Goal: Task Accomplishment & Management: Complete application form

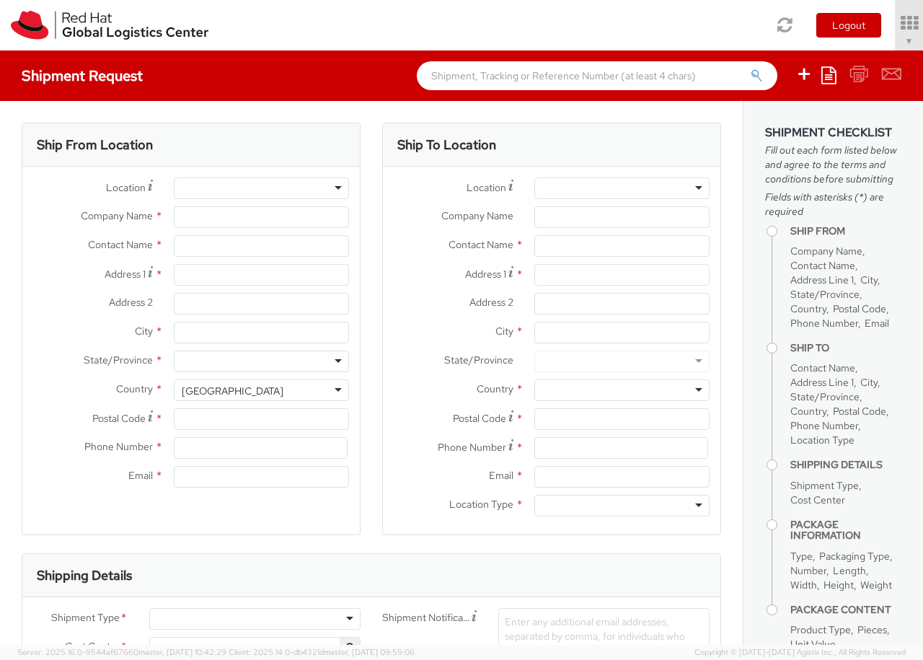
select select "850"
select select
type input "Red Hat Czech s.r.o."
type input "[PERSON_NAME]"
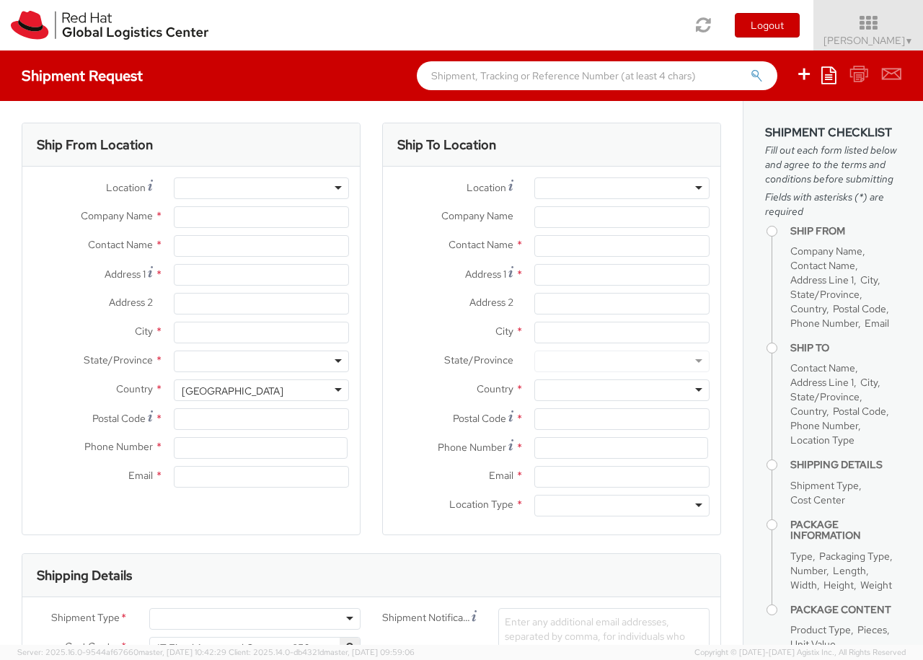
type input "Purkynova 647/111"
type input "[GEOGRAPHIC_DATA]"
type input "621 00"
type input "420 532 294 555"
type input "[EMAIL_ADDRESS][DOMAIN_NAME]"
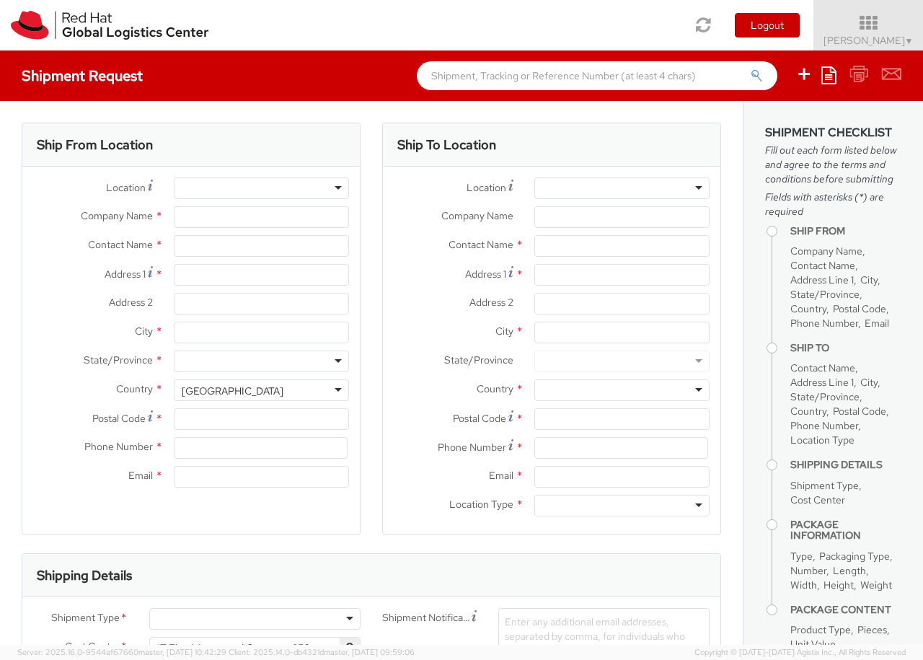
select select "CM"
select select "KGS"
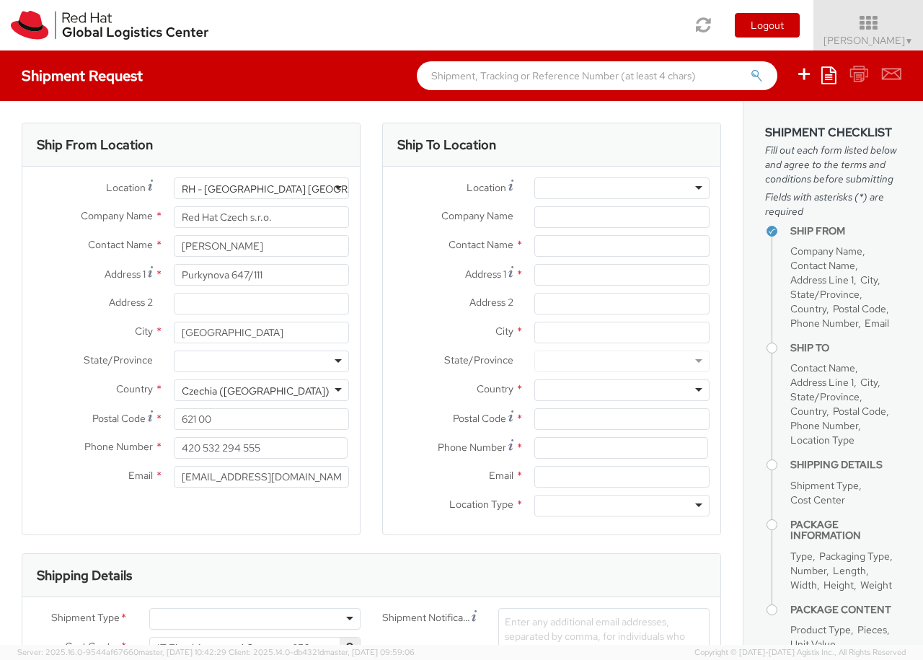
click at [622, 188] on div at bounding box center [621, 188] width 175 height 22
type input "[GEOGRAPHIC_DATA] [GEOGRAPHIC_DATA] - B"
type input "Red Hat Czech s.r.o."
type input "Purkynova 647/111"
type input "[GEOGRAPHIC_DATA]"
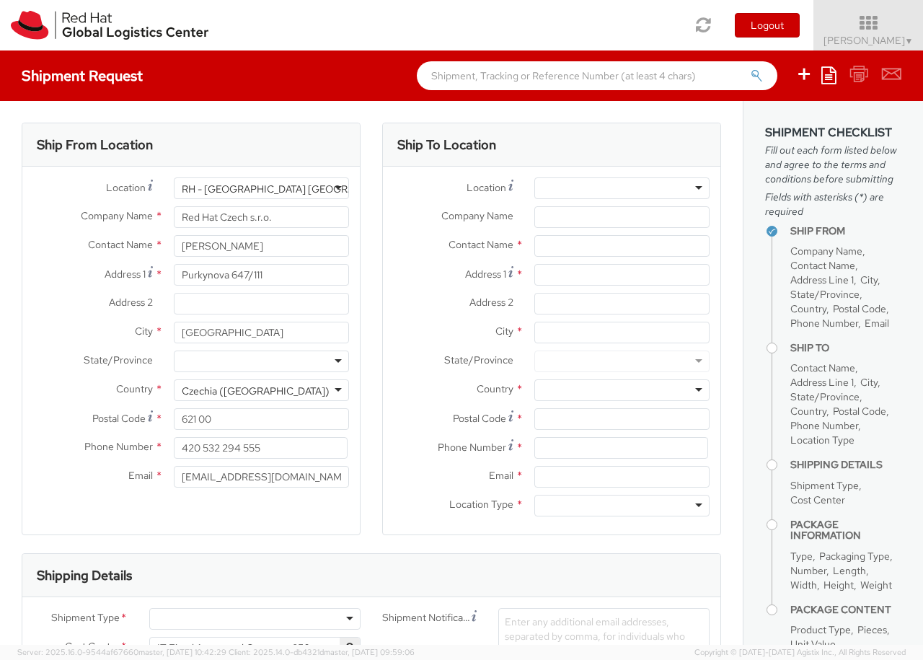
type input "621 00"
type input "420 532 294 555"
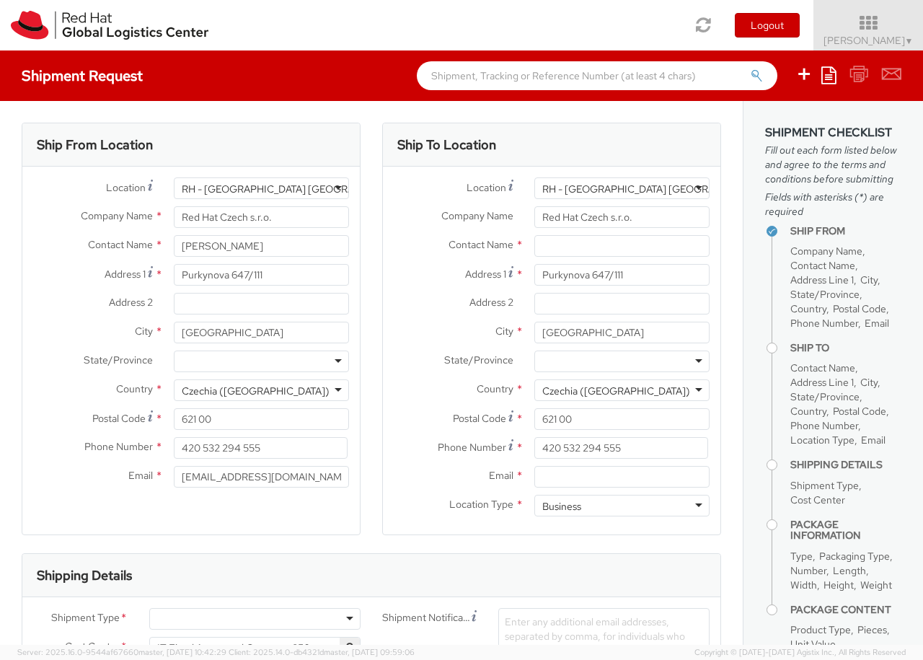
click at [622, 506] on div "Business" at bounding box center [621, 506] width 175 height 22
type input "[PERSON_NAME]"
type input "[EMAIL_ADDRESS][DOMAIN_NAME]"
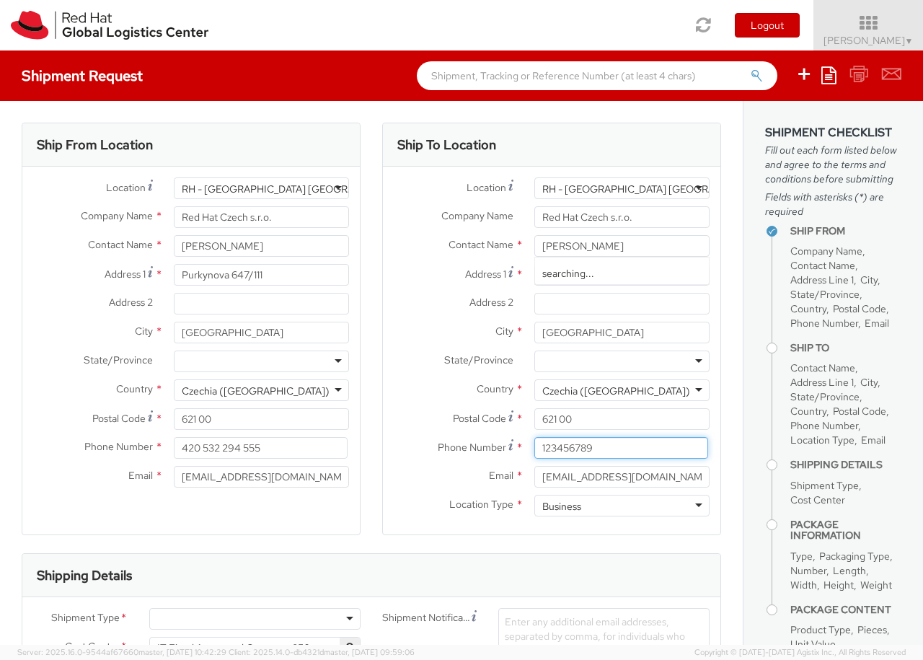
type input "123456789"
click at [255, 619] on div at bounding box center [254, 619] width 211 height 22
type input "bu"
type input "ref"
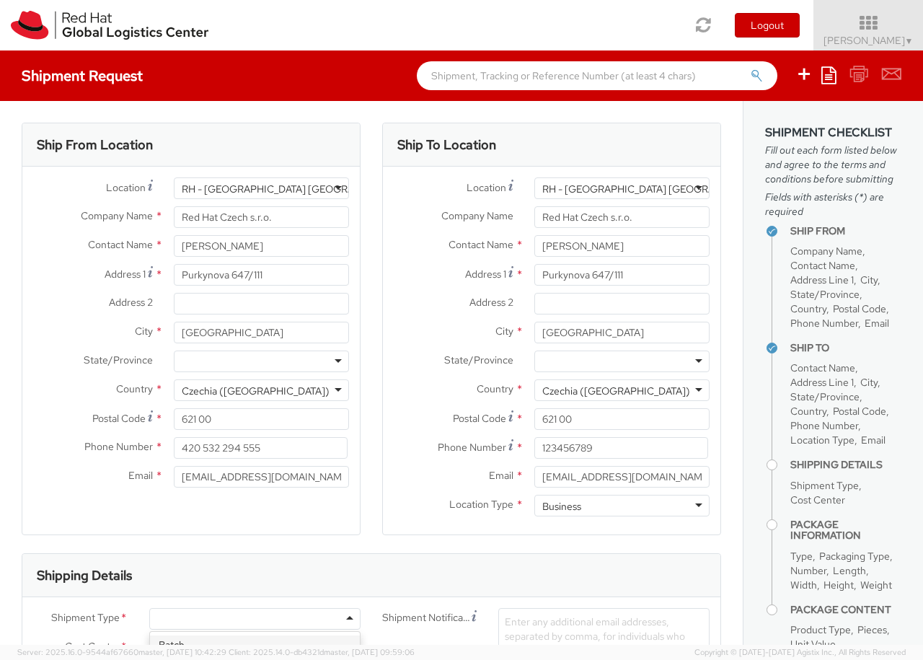
scroll to position [138, 0]
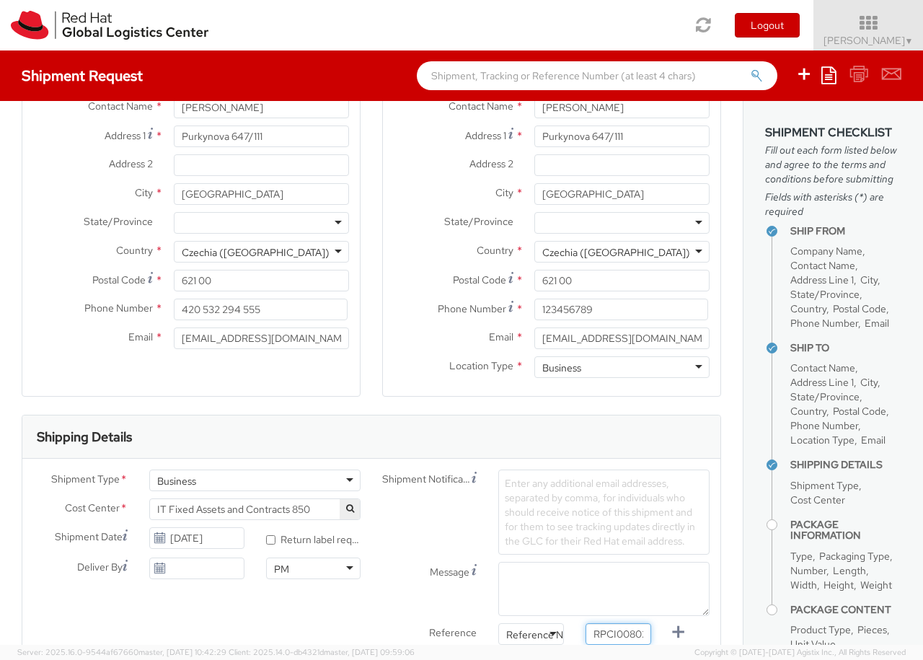
type input "RPCI0080269"
type input "[EMAIL_ADDRESS][DOMAIN_NAME]"
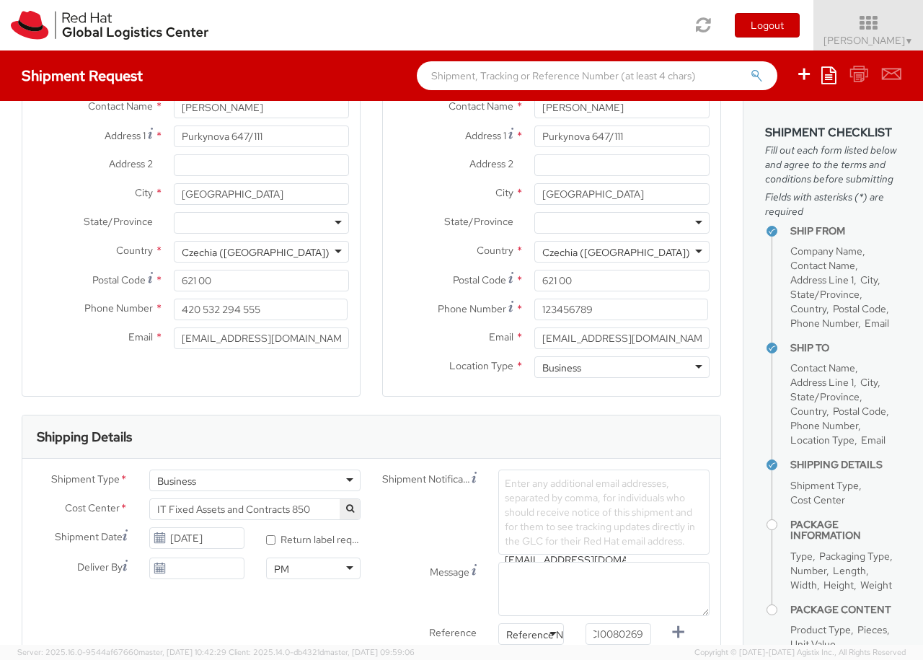
type input "[EMAIL_ADDRESS][DOMAIN_NAME]"
type input "lap"
select select "LAPTOP"
type input "your"
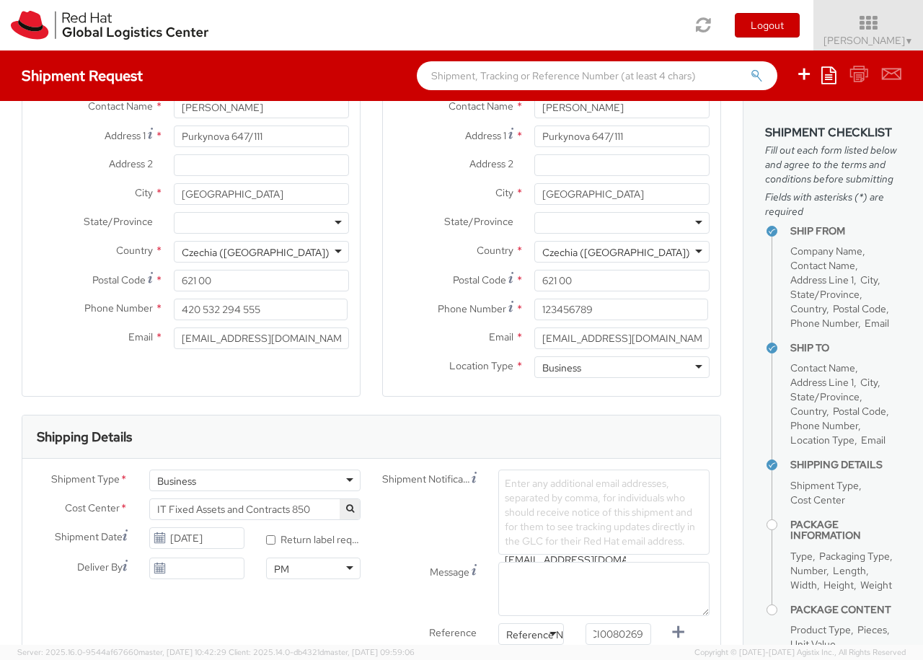
scroll to position [47, 0]
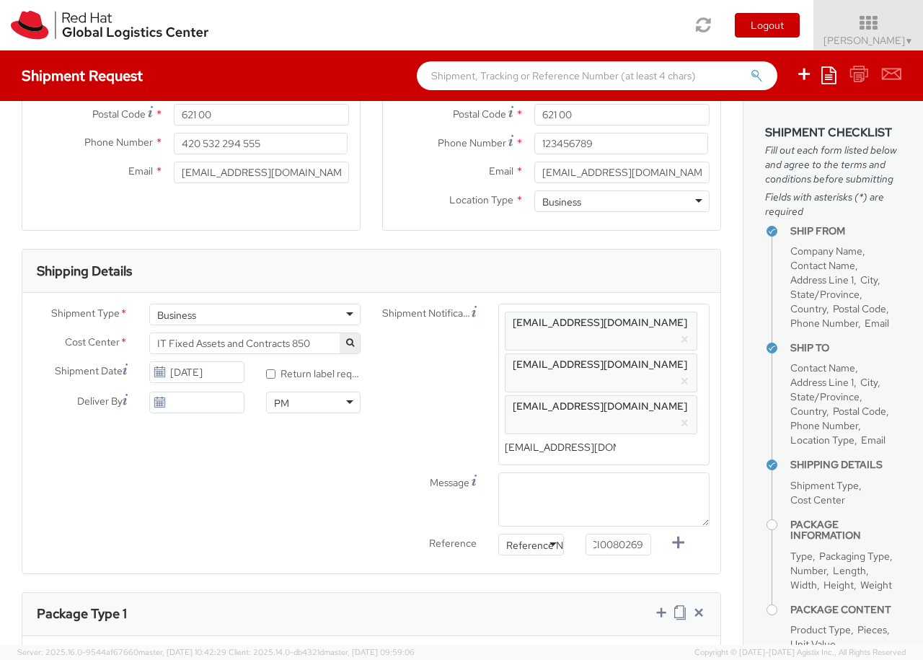
type input "1"
type input "50"
type input "30"
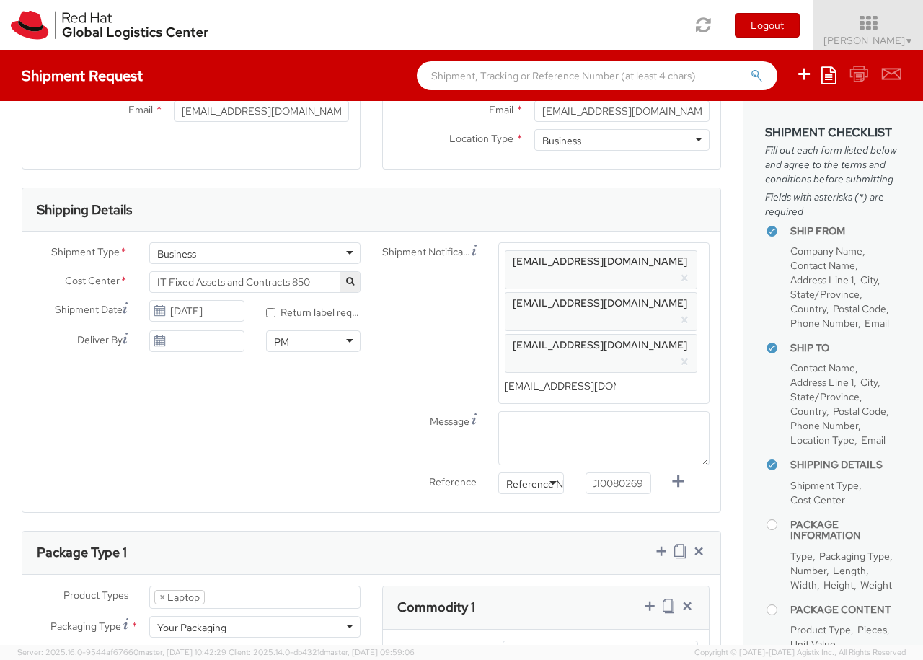
type input "20"
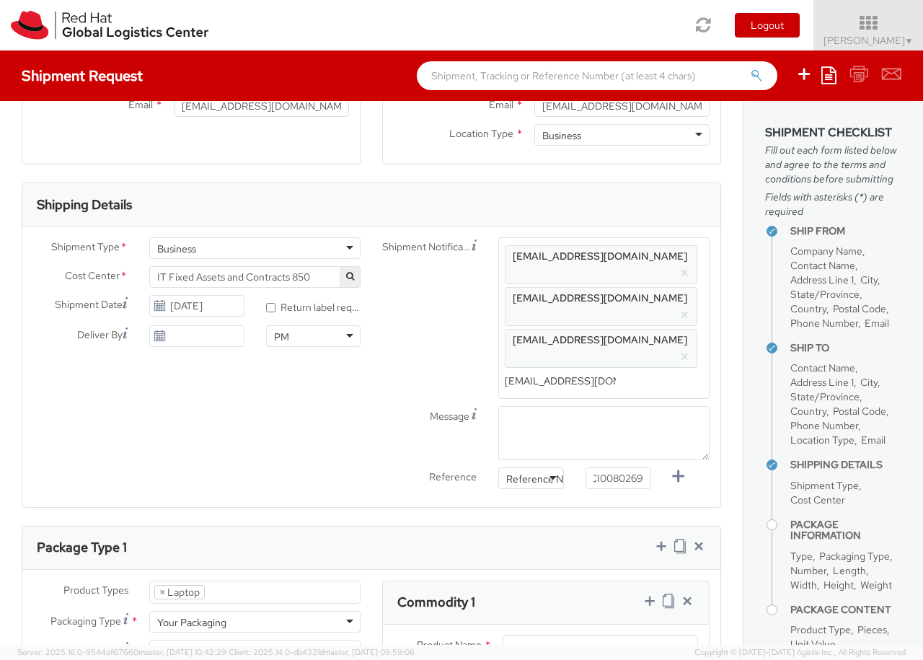
type input "4"
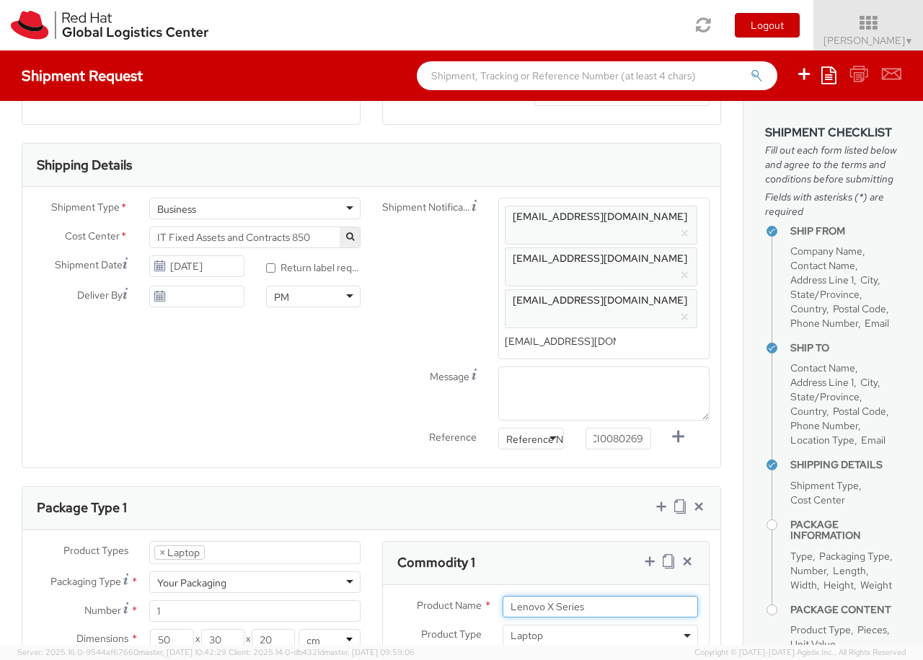
type input "Lenovo X Series"
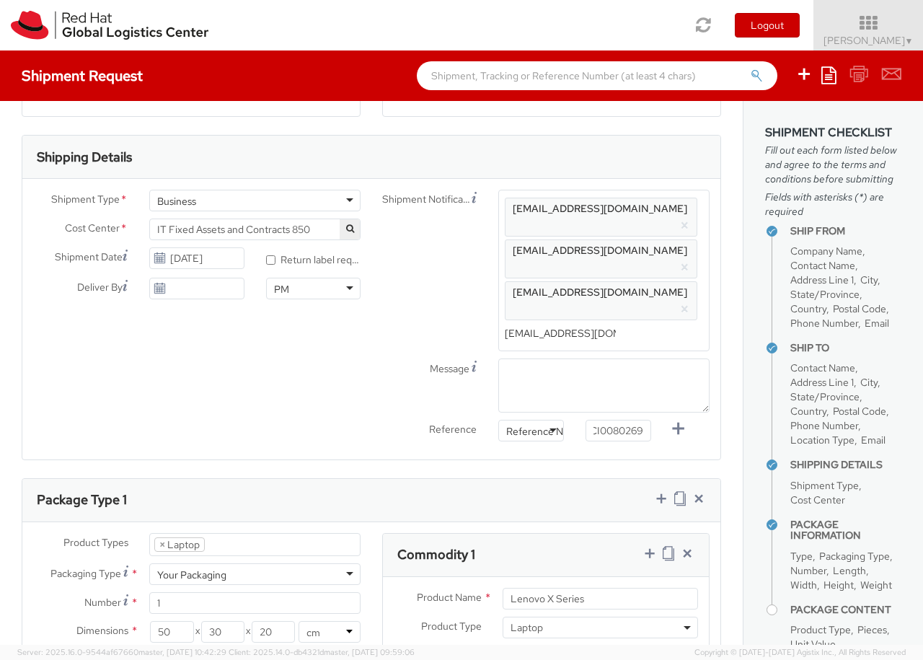
type input "1,428.98"
type input "EUR"
click at [649, 546] on icon at bounding box center [650, 553] width 14 height 14
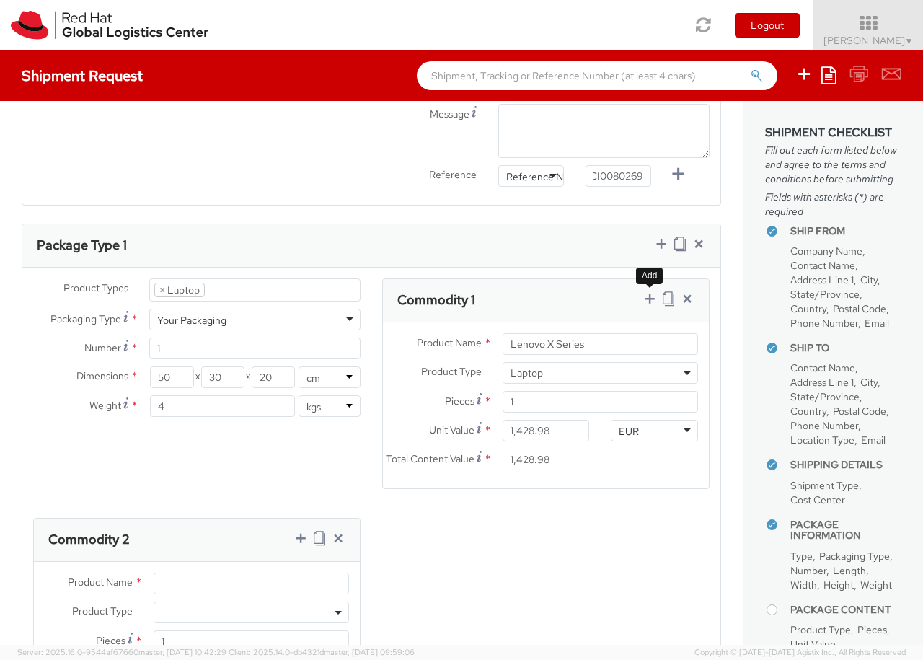
click at [251, 602] on span at bounding box center [251, 613] width 195 height 22
select select "DOC_STATION"
click at [197, 659] on input "Unit Value *" at bounding box center [197, 670] width 87 height 22
type input "200.00"
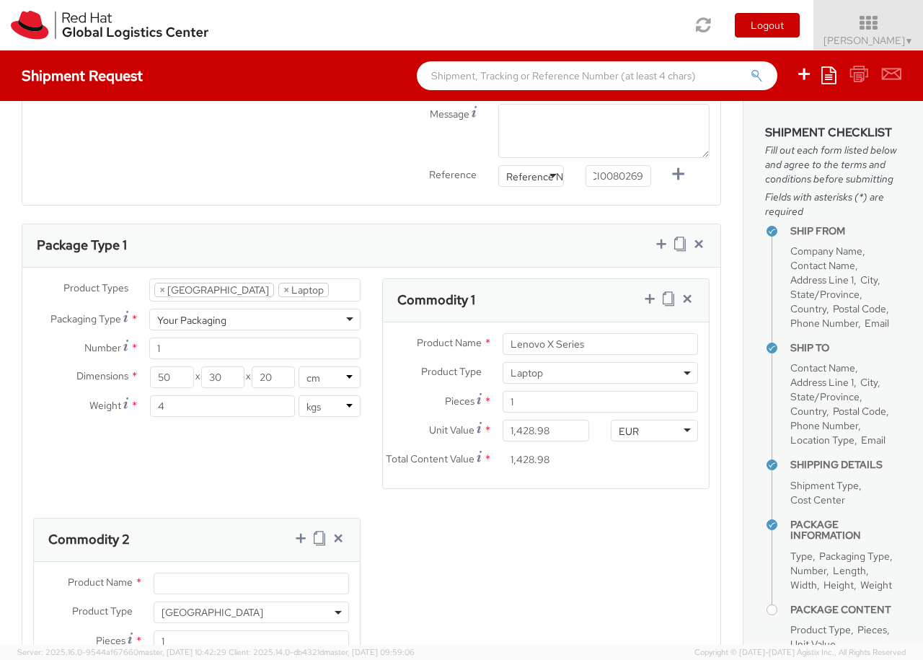
type input "200.00"
type input "Lenovo Thunderbolt 4 Dock"
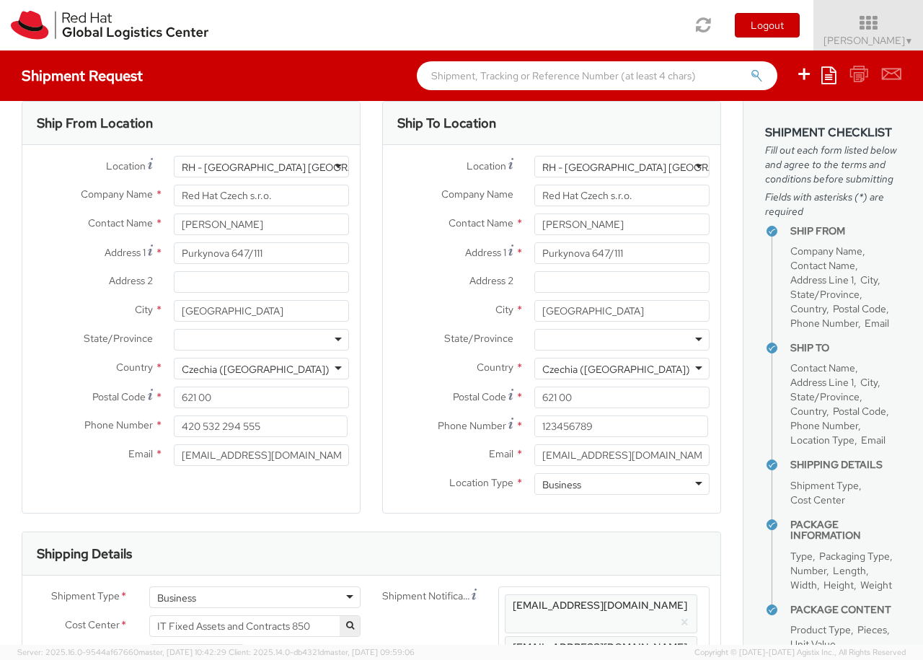
scroll to position [0, 0]
